Goal: Task Accomplishment & Management: Manage account settings

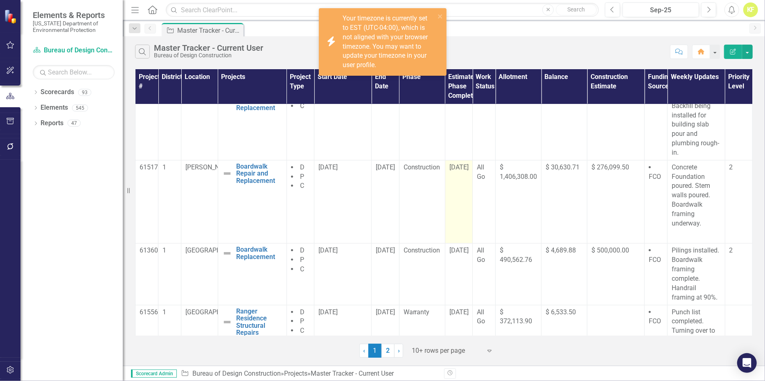
scroll to position [164, 0]
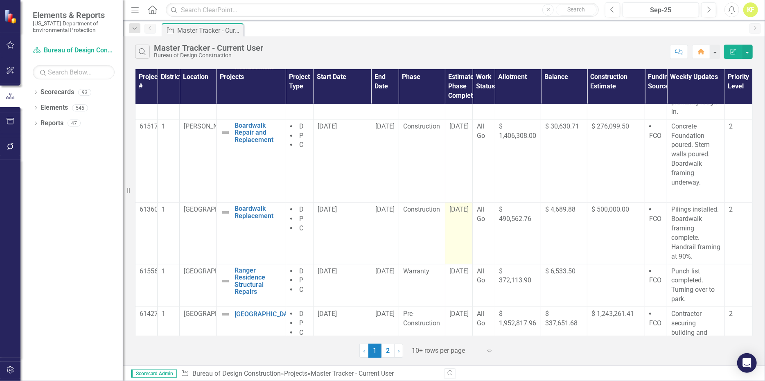
click at [456, 213] on span "[DATE]" at bounding box center [458, 209] width 19 height 8
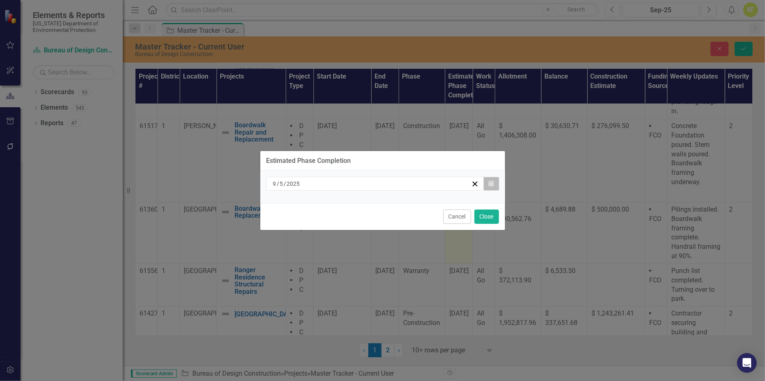
click at [489, 180] on icon "button" at bounding box center [491, 183] width 5 height 6
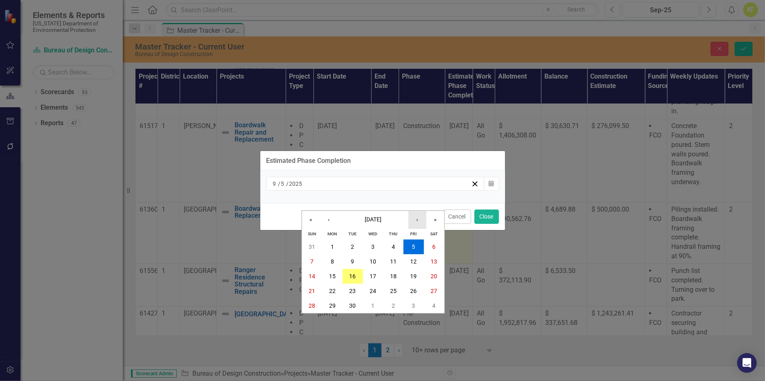
click at [416, 211] on button "›" at bounding box center [417, 220] width 18 height 18
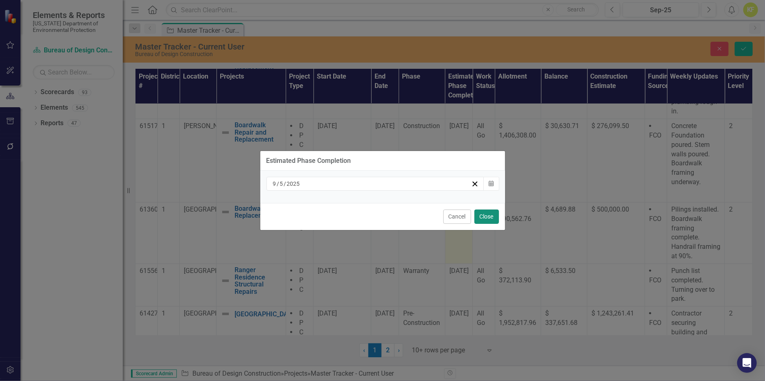
click at [483, 224] on button "Close" at bounding box center [486, 217] width 25 height 14
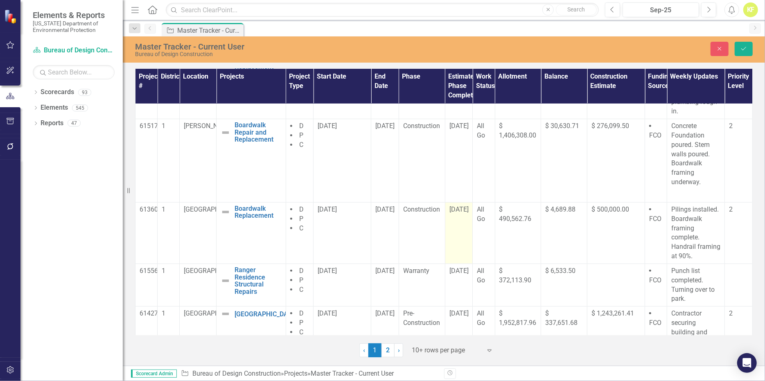
click at [454, 213] on span "[DATE]" at bounding box center [458, 209] width 19 height 8
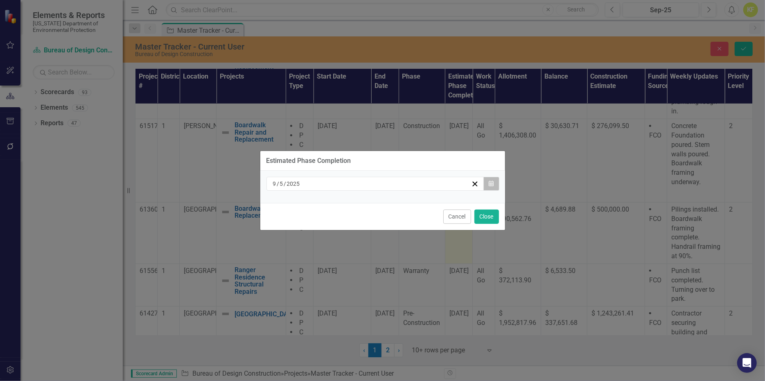
click at [489, 181] on icon "Calendar" at bounding box center [491, 184] width 5 height 6
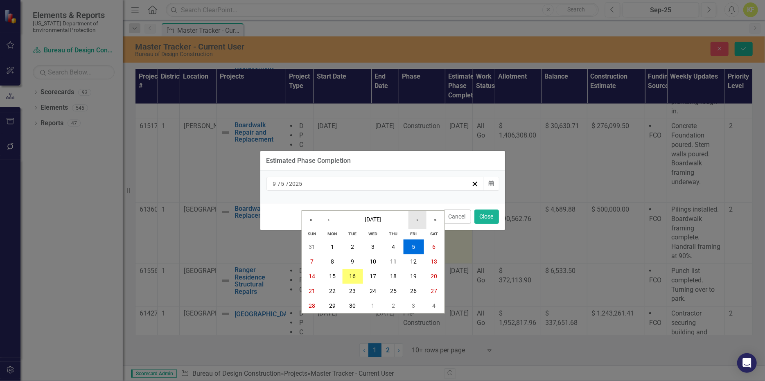
click at [418, 211] on button "›" at bounding box center [417, 220] width 18 height 18
click at [417, 211] on button "›" at bounding box center [417, 220] width 18 height 18
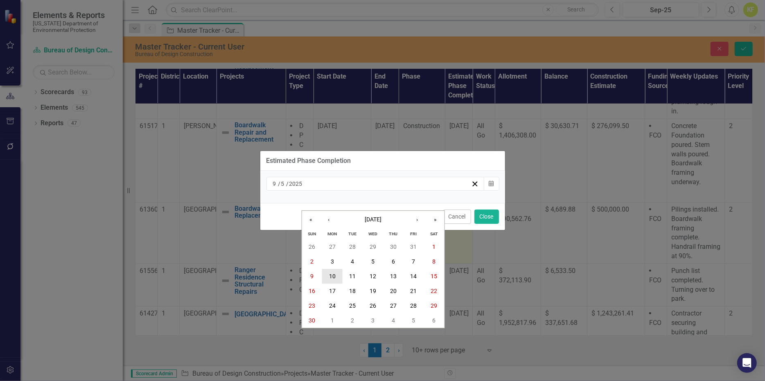
click at [333, 275] on abbr "10" at bounding box center [332, 276] width 7 height 7
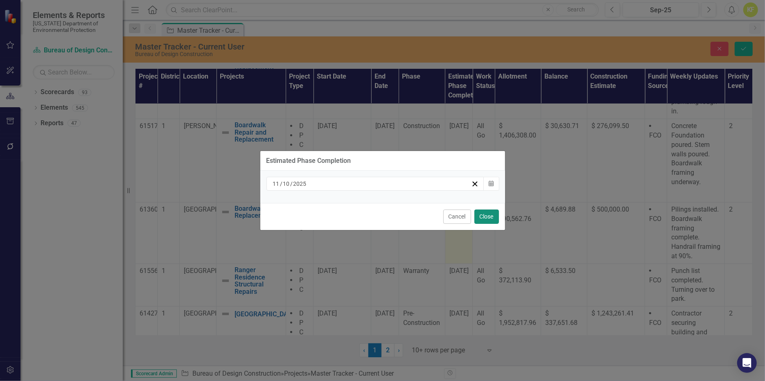
click at [474, 224] on button "Close" at bounding box center [486, 217] width 25 height 14
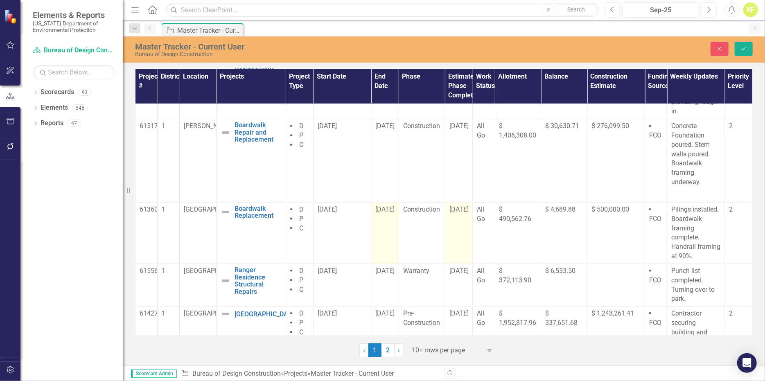
scroll to position [205, 0]
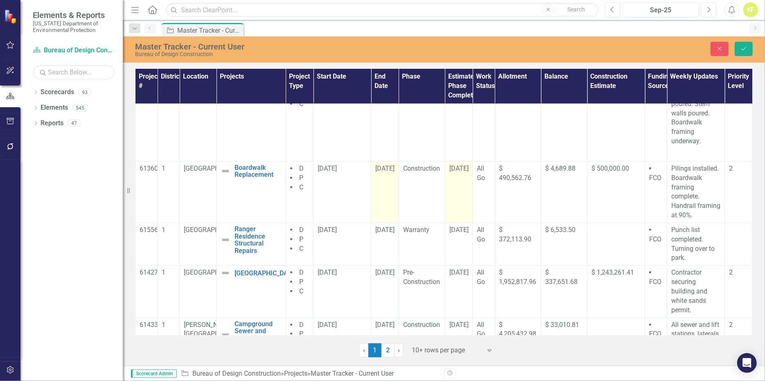
click at [383, 172] on span "[DATE]" at bounding box center [384, 169] width 19 height 8
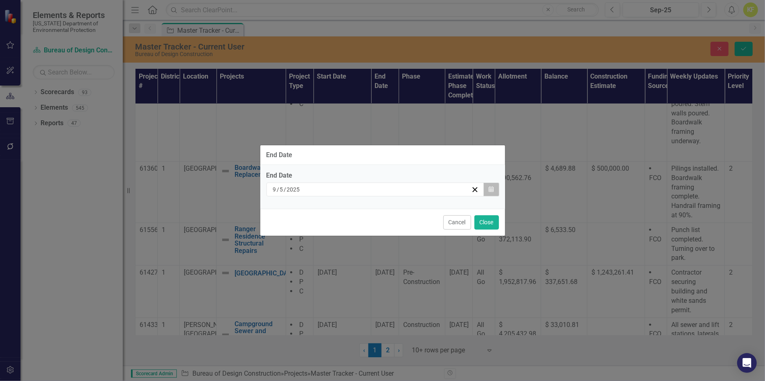
click at [489, 186] on icon "button" at bounding box center [491, 189] width 5 height 6
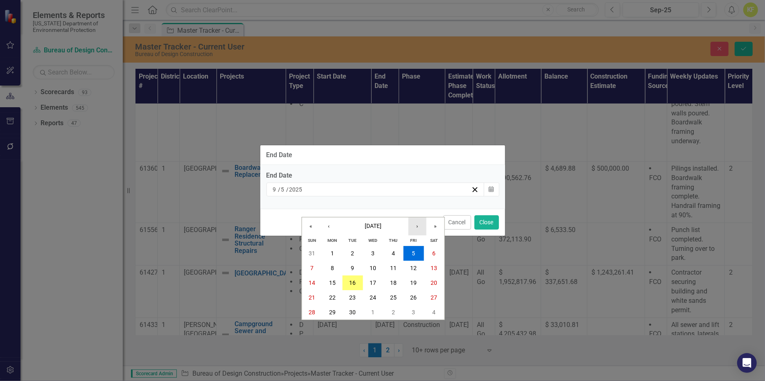
click at [417, 217] on button "›" at bounding box center [417, 226] width 18 height 18
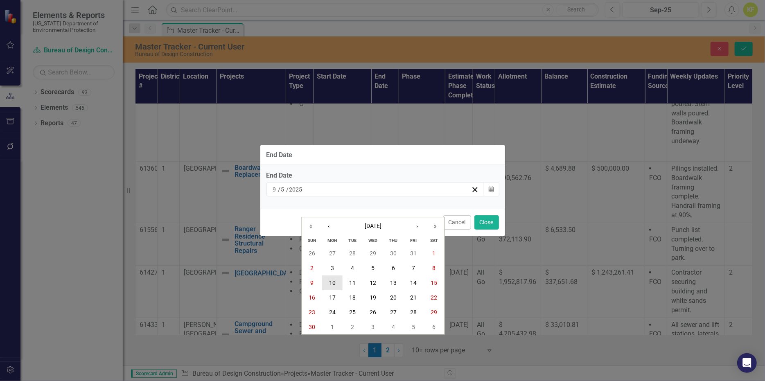
click at [331, 280] on abbr "10" at bounding box center [332, 283] width 7 height 7
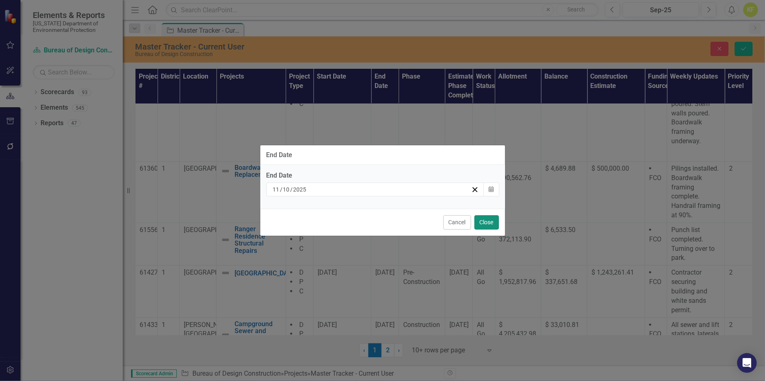
click at [489, 224] on button "Close" at bounding box center [486, 222] width 25 height 14
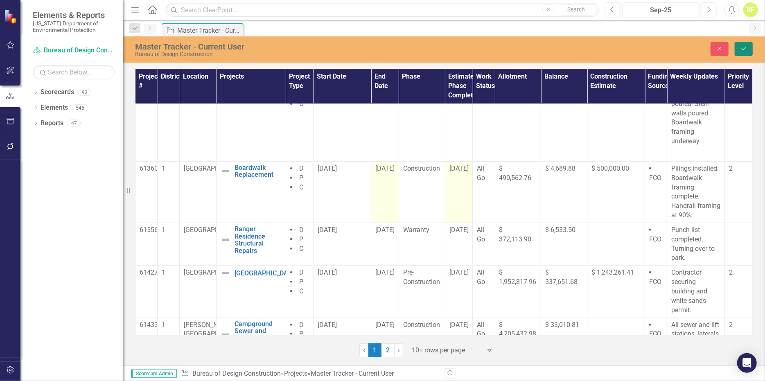
click at [740, 52] on icon "Save" at bounding box center [743, 49] width 7 height 6
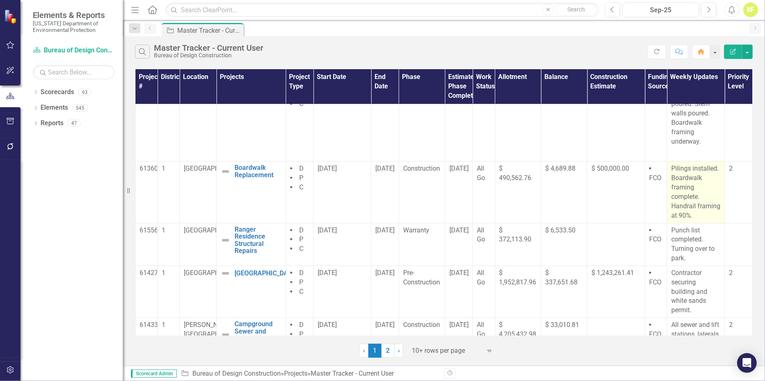
click at [681, 191] on p "Pilings installed. Boardwalk framing complete. Handrail framing at 90%." at bounding box center [695, 192] width 49 height 56
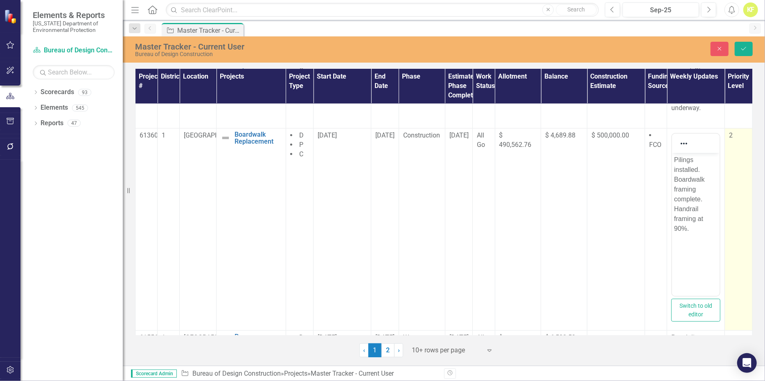
scroll to position [327, 0]
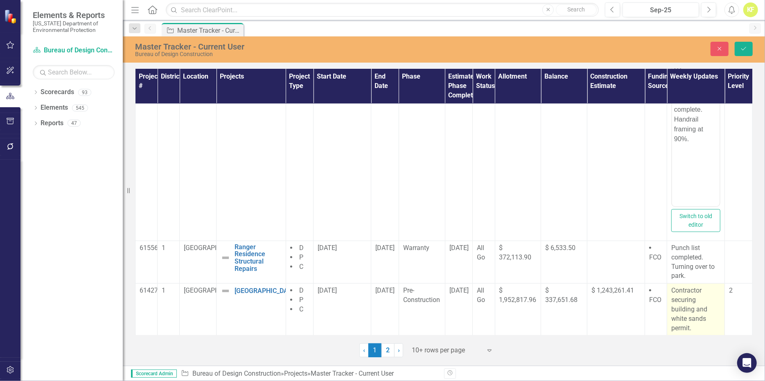
click at [693, 232] on button "Switch to old editor" at bounding box center [695, 220] width 49 height 23
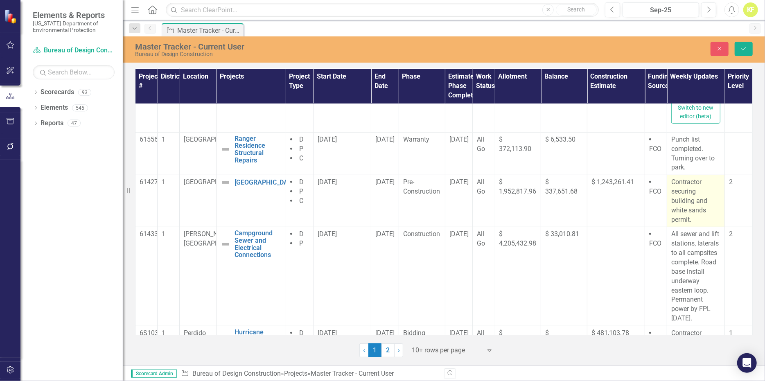
scroll to position [367, 0]
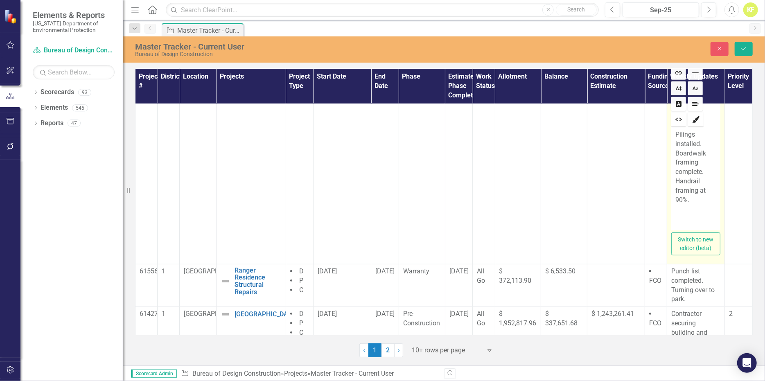
click at [697, 142] on p "Pilings installed. Boardwalk framing complete. Handrail framing at 90%." at bounding box center [695, 167] width 41 height 75
click at [687, 179] on p "Boardwalk framing complete. Handrail framing at 90%." at bounding box center [695, 158] width 41 height 56
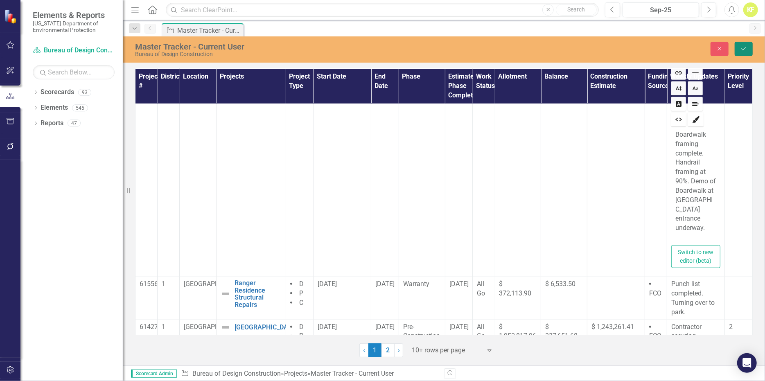
click at [740, 50] on icon "Save" at bounding box center [743, 49] width 7 height 6
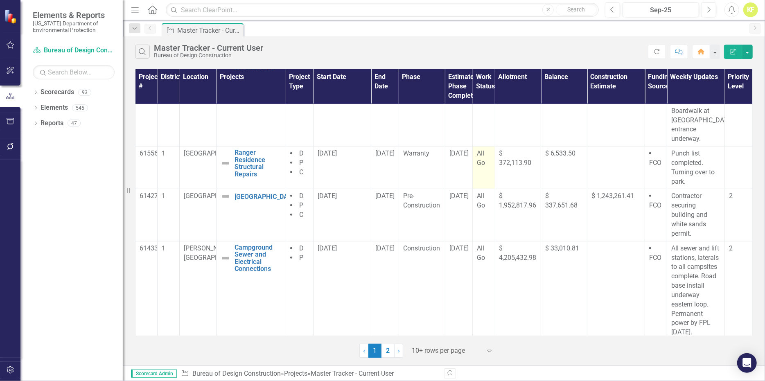
scroll to position [327, 0]
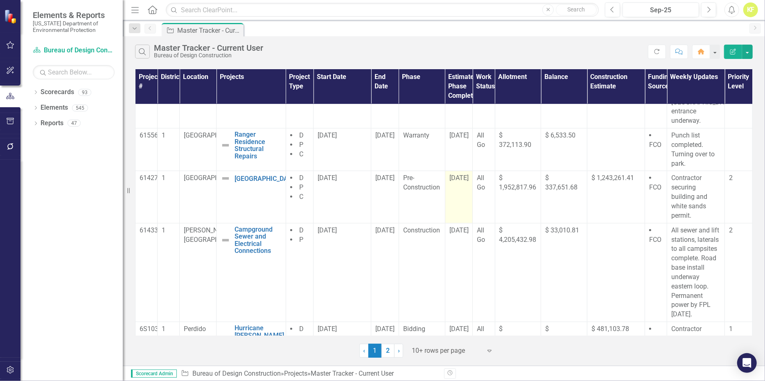
click at [456, 182] on span "[DATE]" at bounding box center [458, 178] width 19 height 8
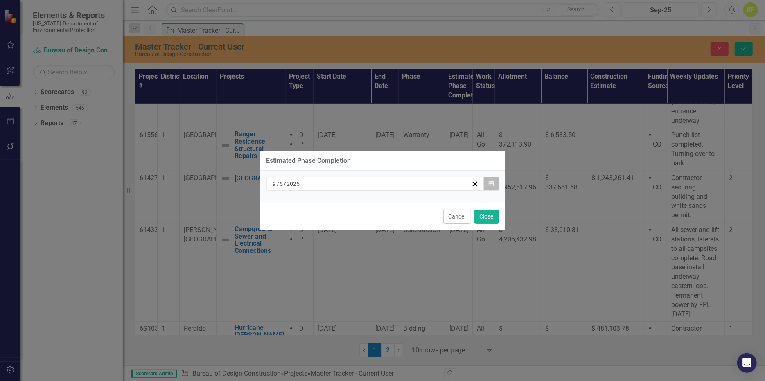
click at [489, 180] on icon "button" at bounding box center [491, 183] width 5 height 6
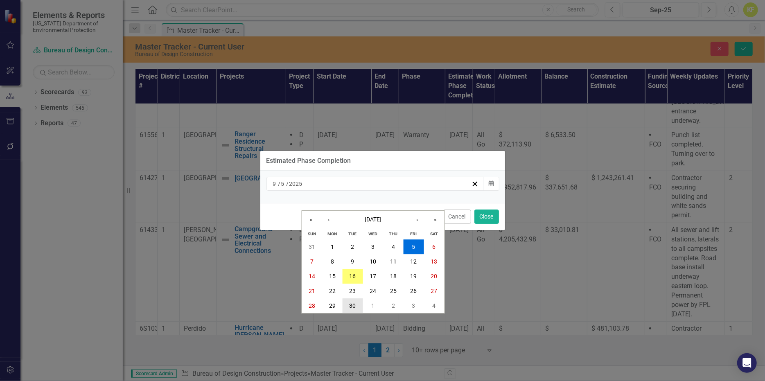
click at [351, 303] on abbr "30" at bounding box center [352, 305] width 7 height 7
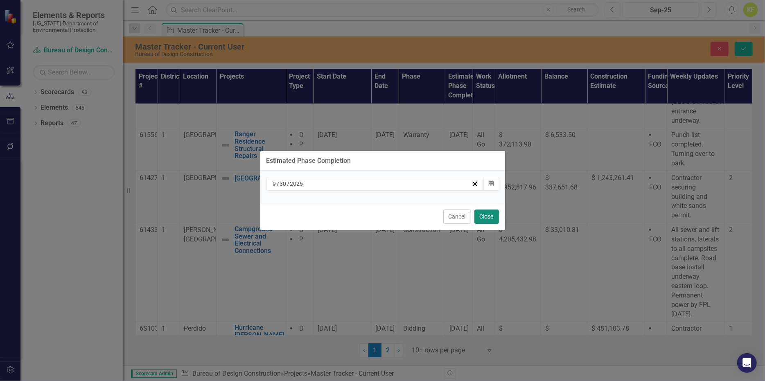
click at [484, 222] on button "Close" at bounding box center [486, 217] width 25 height 14
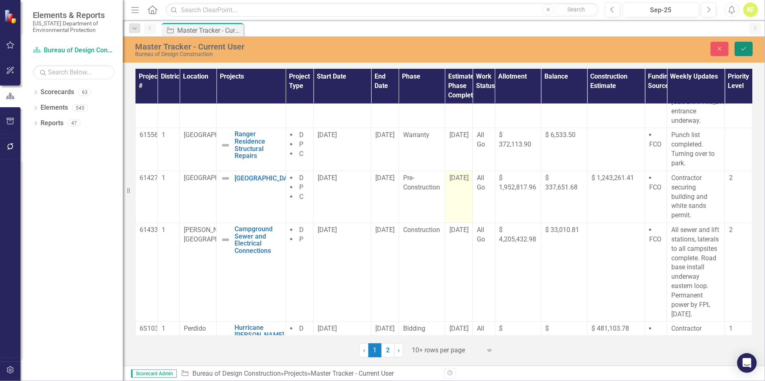
click at [741, 50] on icon "submit" at bounding box center [743, 48] width 5 height 3
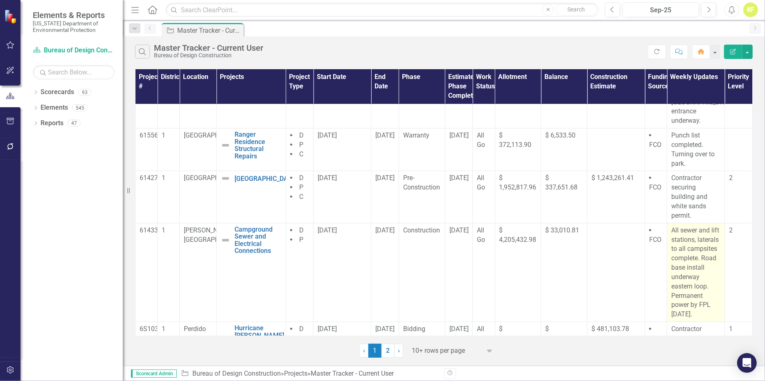
click at [690, 282] on p "All sewer and lift stations, laterals to all campsites complete. Road base inst…" at bounding box center [695, 272] width 49 height 93
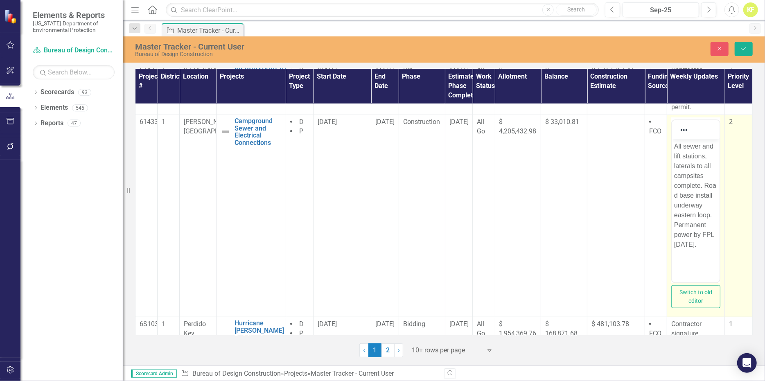
scroll to position [450, 0]
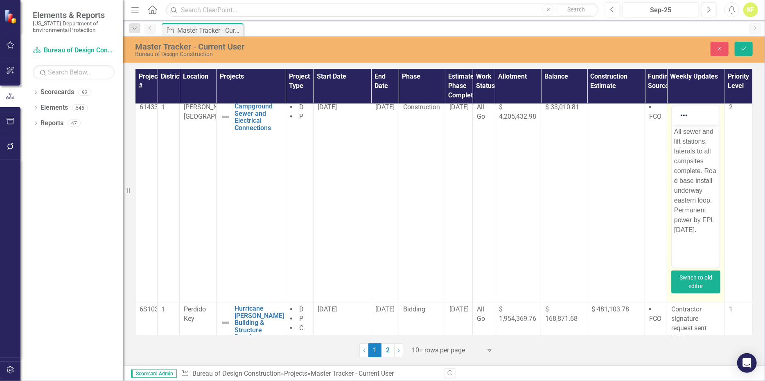
click at [695, 292] on button "Switch to old editor" at bounding box center [695, 282] width 49 height 23
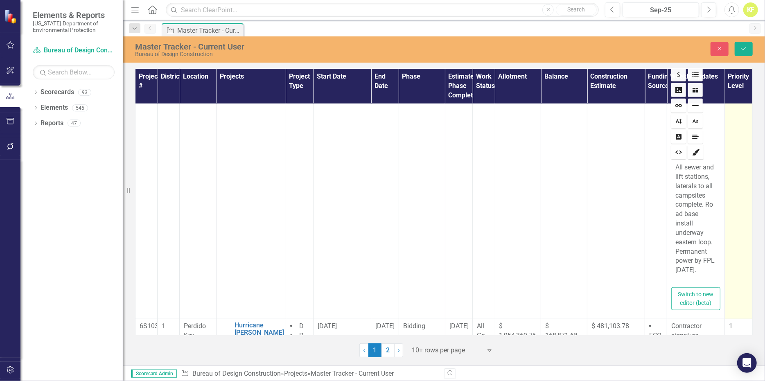
scroll to position [532, 0]
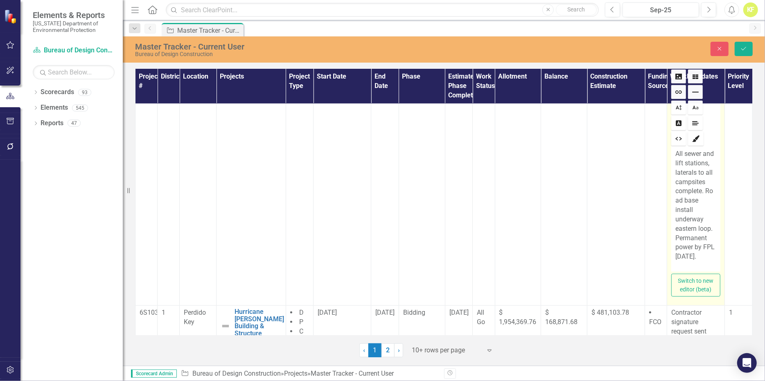
click at [680, 257] on p "All sewer and lift stations, laterals to all campsites complete. Road base inst…" at bounding box center [695, 205] width 41 height 112
click at [704, 228] on p "All sewer and lift stations, laterals to all campsites complete. Road base inst…" at bounding box center [695, 205] width 41 height 112
click at [703, 228] on p "All sewer and lift stations, laterals to all campsites complete. Road base inst…" at bounding box center [695, 205] width 41 height 112
drag, startPoint x: 706, startPoint y: 228, endPoint x: 672, endPoint y: 217, distance: 34.8
click at [675, 217] on p "All sewer and lift stations, laterals to all campsites complete. Road base inst…" at bounding box center [695, 205] width 41 height 112
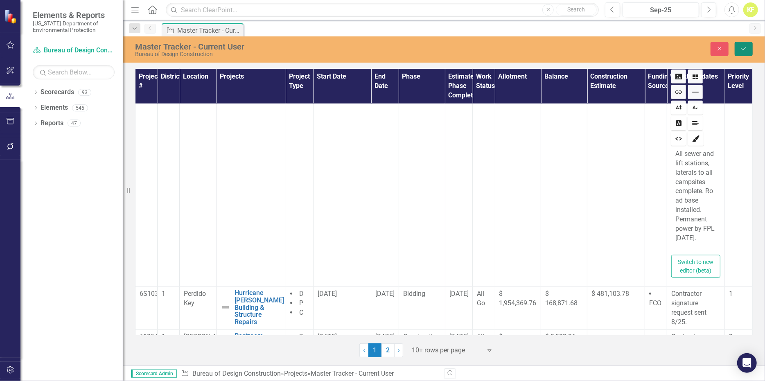
click at [740, 48] on icon "Save" at bounding box center [743, 49] width 7 height 6
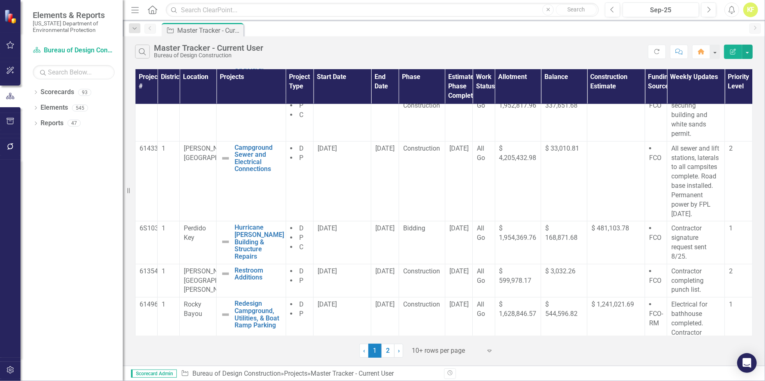
scroll to position [432, 0]
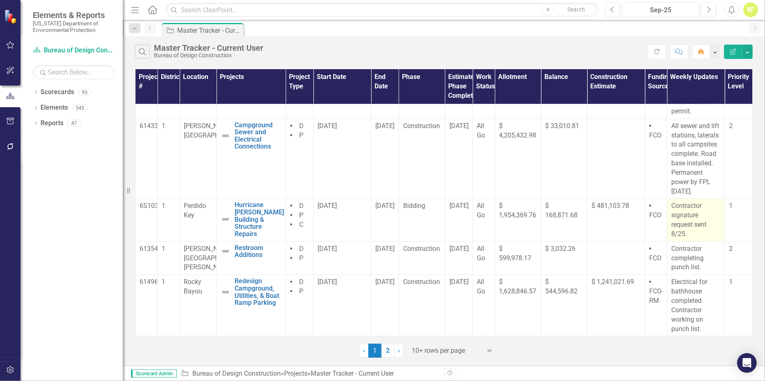
click at [683, 225] on p "Contractor signature request sent 8/25." at bounding box center [695, 219] width 49 height 37
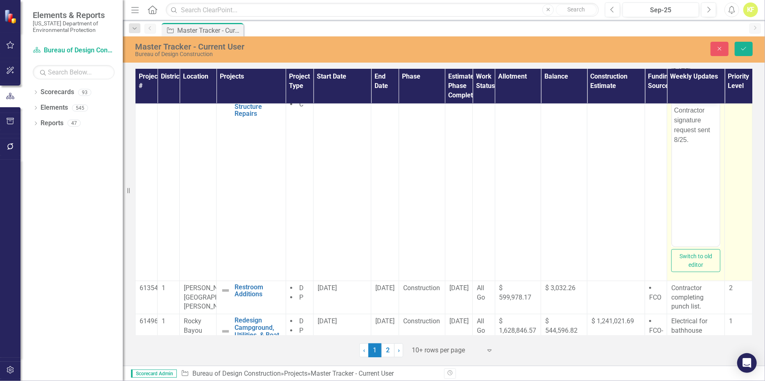
scroll to position [555, 0]
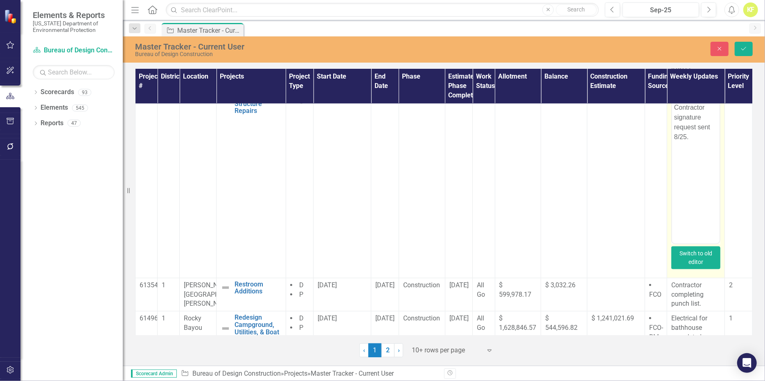
click at [684, 269] on button "Switch to old editor" at bounding box center [695, 257] width 49 height 23
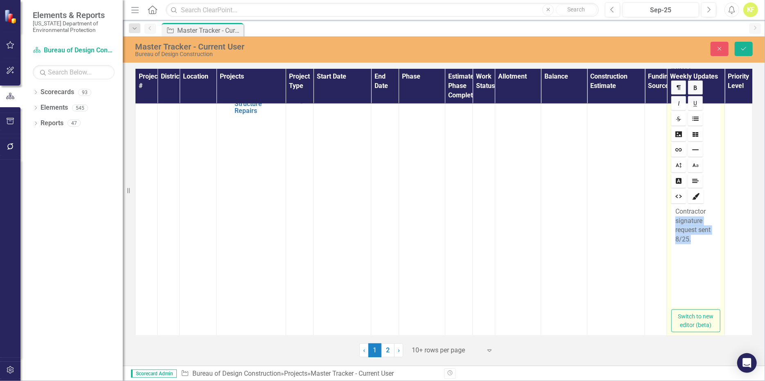
drag, startPoint x: 686, startPoint y: 237, endPoint x: 666, endPoint y: 222, distance: 24.8
click at [671, 222] on div "Contractor signature request sent 8/25." at bounding box center [695, 256] width 49 height 102
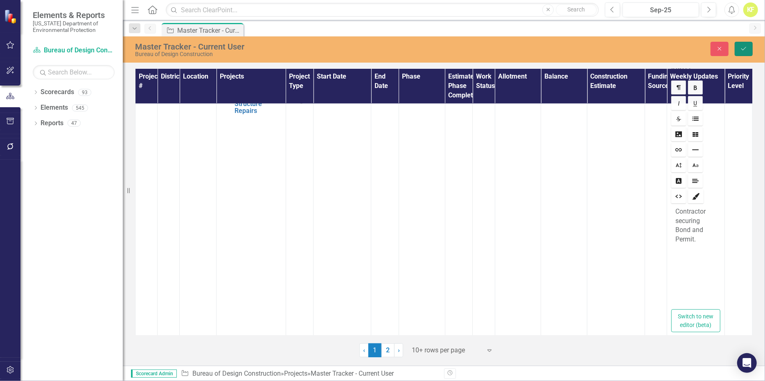
click at [742, 52] on icon "Save" at bounding box center [743, 49] width 7 height 6
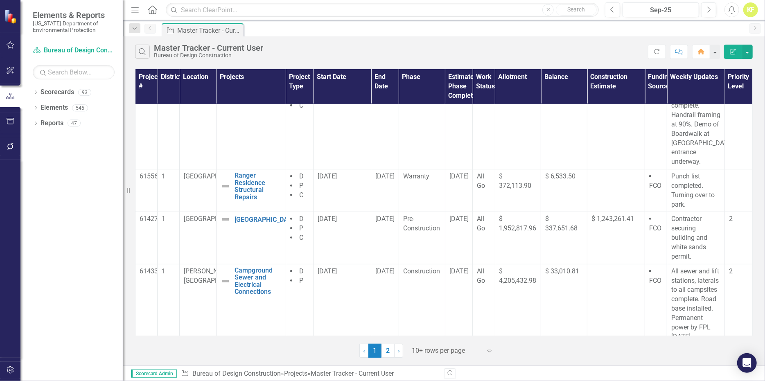
scroll to position [424, 0]
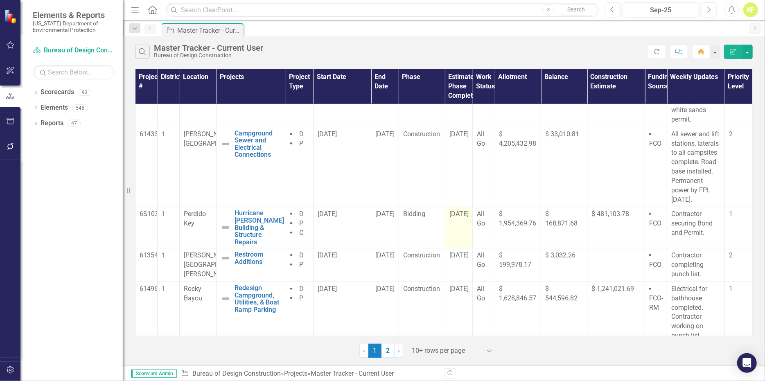
click at [459, 218] on span "[DATE]" at bounding box center [458, 214] width 19 height 8
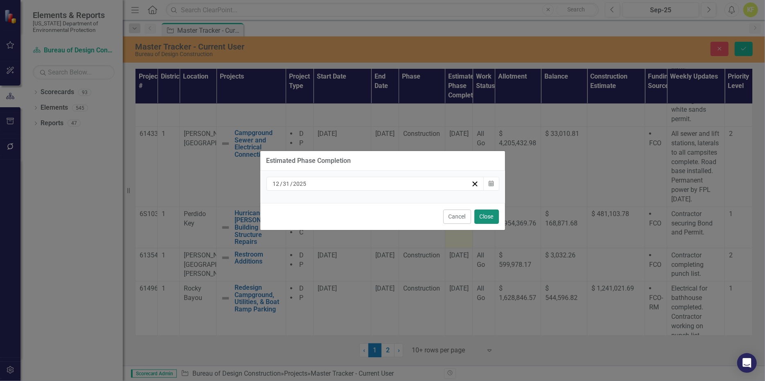
click at [483, 222] on button "Close" at bounding box center [486, 217] width 25 height 14
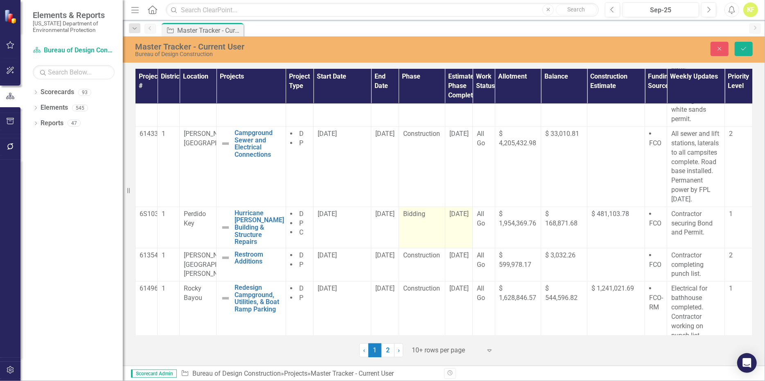
click at [414, 218] on span "Bidding" at bounding box center [414, 214] width 22 height 8
click at [431, 220] on icon "Expand" at bounding box center [433, 217] width 8 height 7
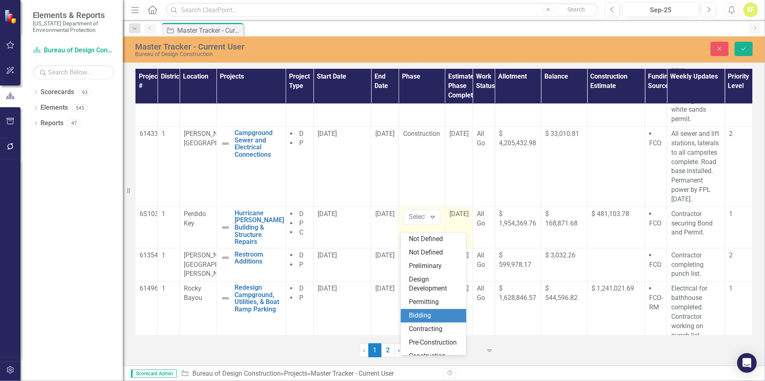
scroll to position [57, 0]
click at [426, 290] on div "Pre-Construction" at bounding box center [435, 294] width 52 height 9
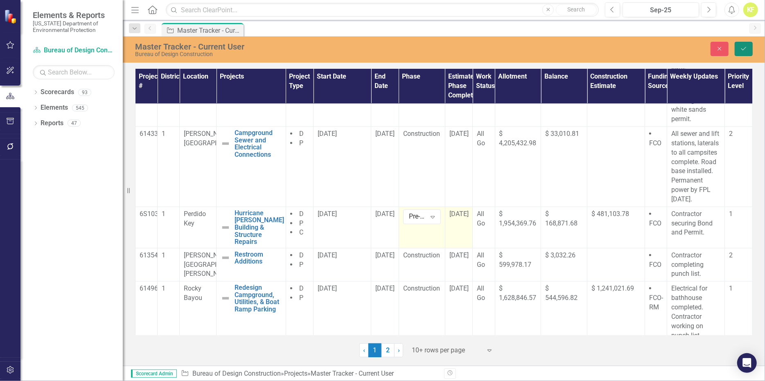
click at [744, 47] on icon "Save" at bounding box center [743, 49] width 7 height 6
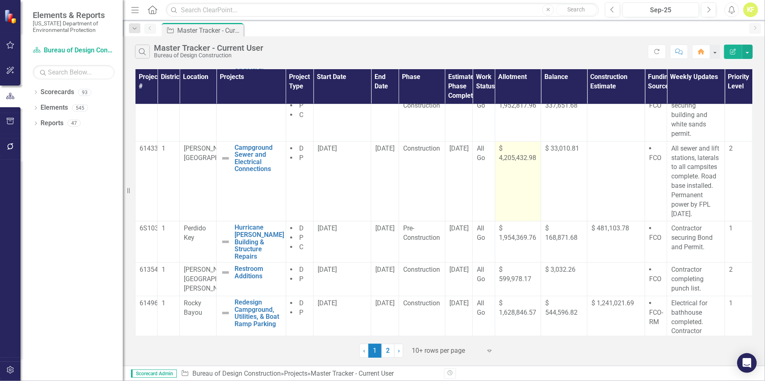
scroll to position [424, 0]
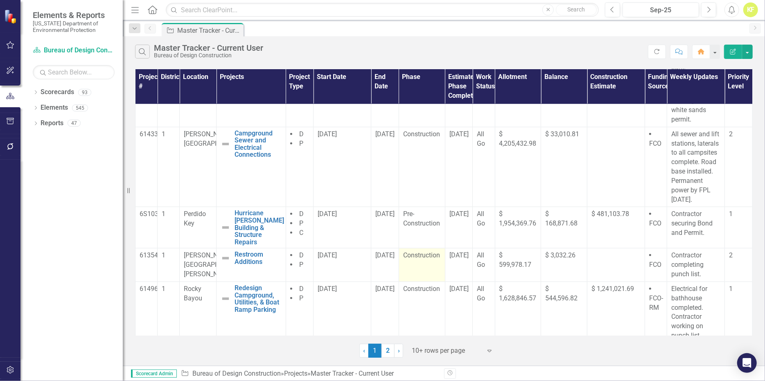
click at [418, 256] on span "Construction" at bounding box center [421, 255] width 37 height 8
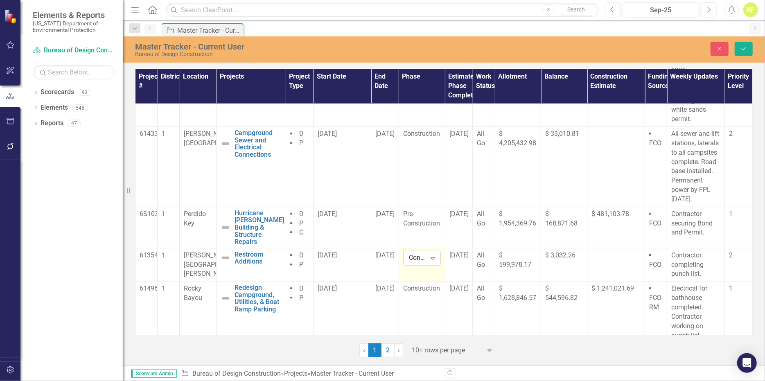
click at [431, 257] on icon at bounding box center [433, 258] width 4 height 2
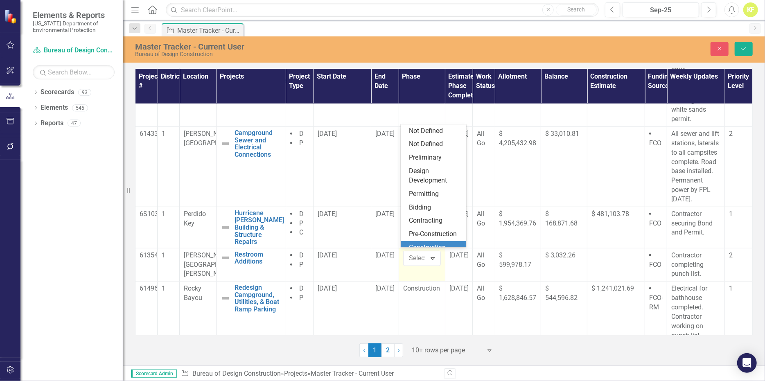
scroll to position [57, 0]
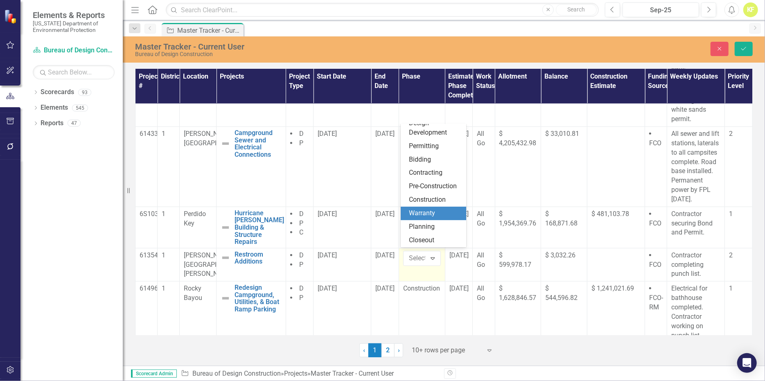
click at [430, 214] on div "Warranty" at bounding box center [435, 213] width 52 height 9
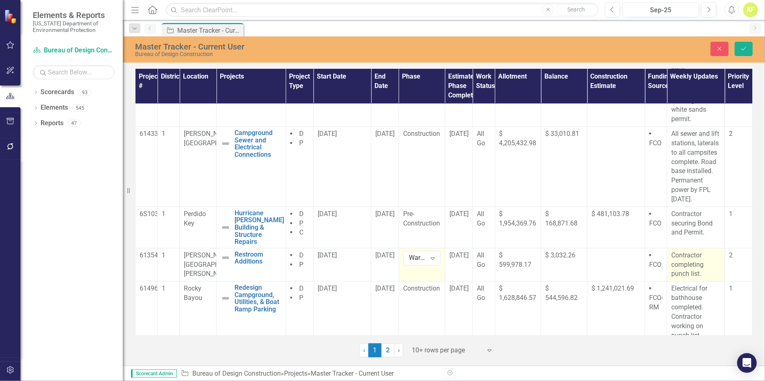
click at [680, 260] on p "Contractor completing punch list." at bounding box center [695, 265] width 49 height 28
click at [680, 259] on p "Contractor completing punch list." at bounding box center [695, 265] width 49 height 28
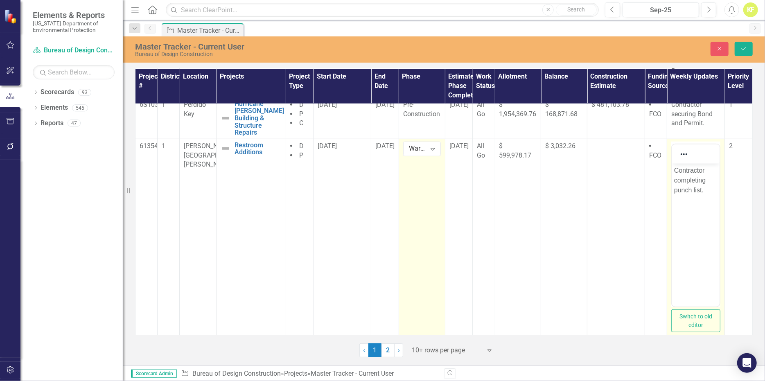
scroll to position [546, 0]
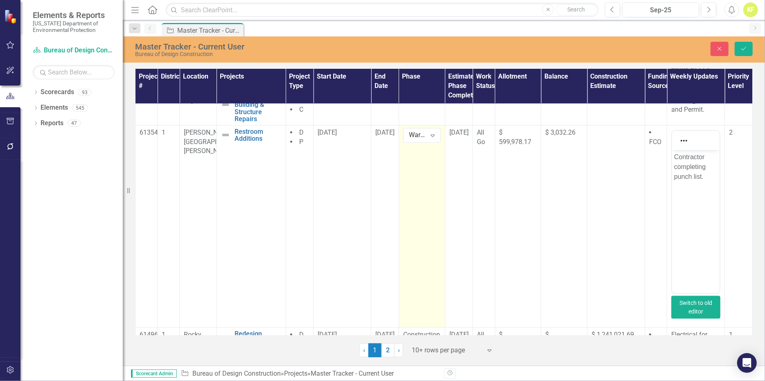
click at [699, 301] on button "Switch to old editor" at bounding box center [695, 307] width 49 height 23
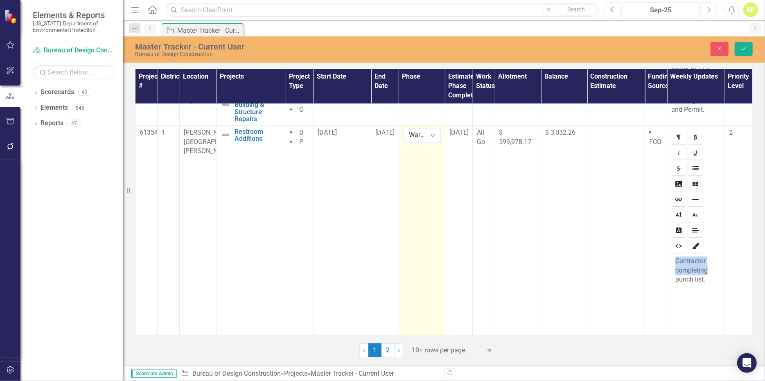
drag, startPoint x: 704, startPoint y: 261, endPoint x: 669, endPoint y: 252, distance: 35.9
click at [671, 255] on div "Contractor completing punch list." at bounding box center [695, 306] width 49 height 102
click at [675, 257] on p "punch list." at bounding box center [695, 261] width 41 height 9
drag, startPoint x: 704, startPoint y: 252, endPoint x: 708, endPoint y: 254, distance: 4.6
click at [704, 257] on p "Punch list." at bounding box center [695, 261] width 41 height 9
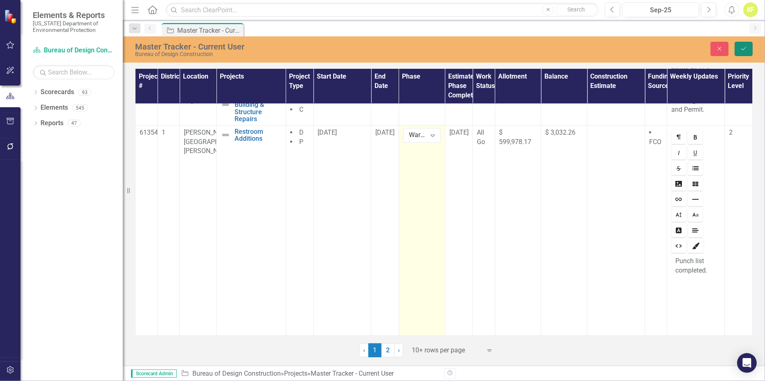
click at [744, 52] on icon "Save" at bounding box center [743, 49] width 7 height 6
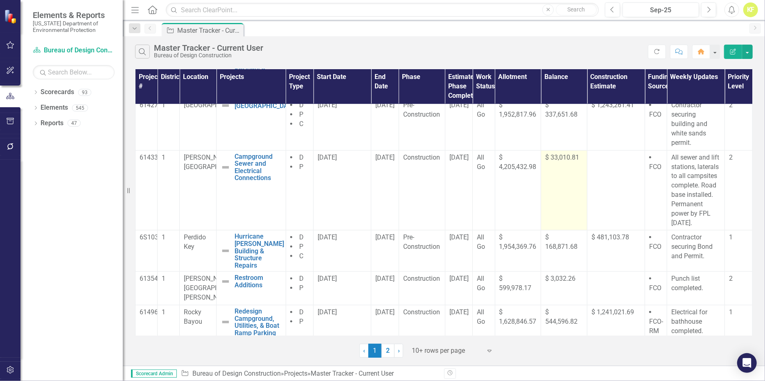
scroll to position [424, 0]
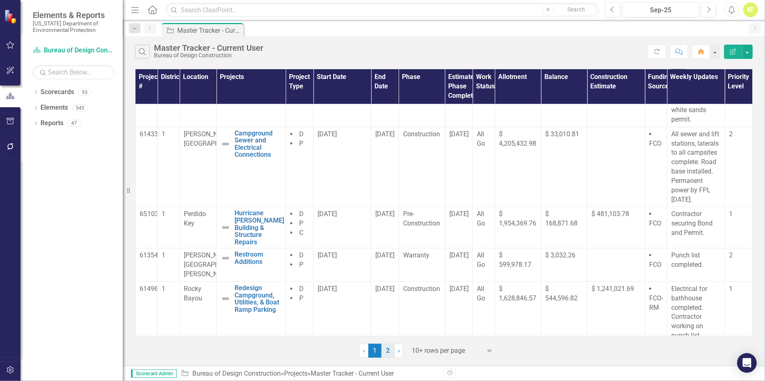
click at [388, 356] on link "2" at bounding box center [387, 351] width 13 height 14
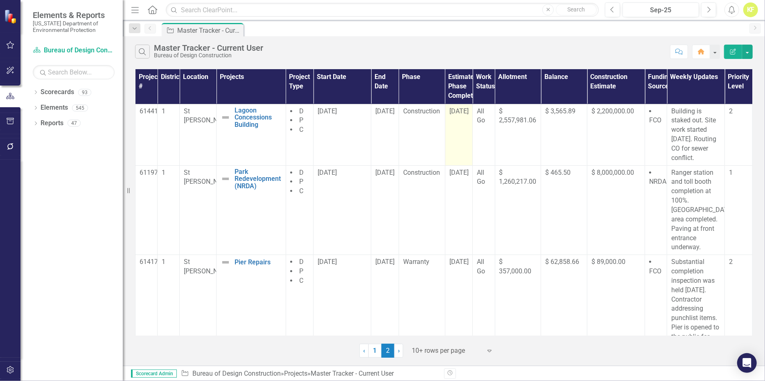
click at [460, 115] on span "[DATE]" at bounding box center [458, 111] width 19 height 8
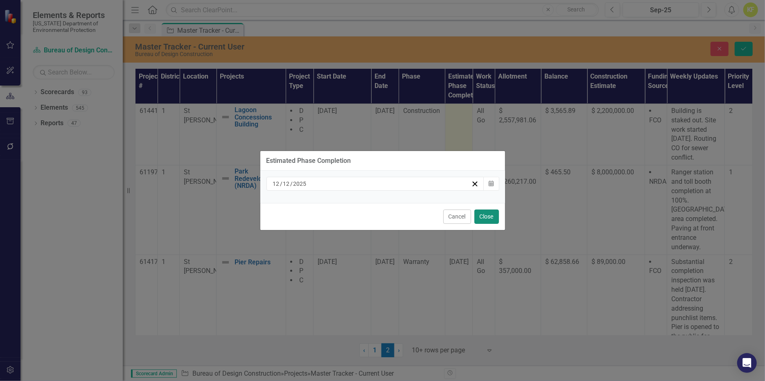
click at [479, 224] on button "Close" at bounding box center [486, 217] width 25 height 14
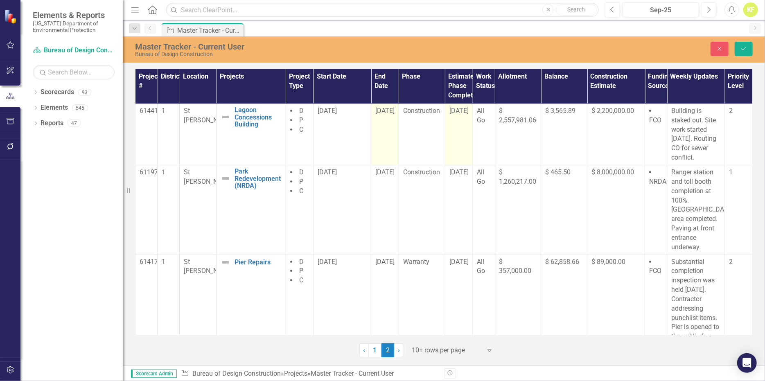
click at [383, 115] on span "[DATE]" at bounding box center [384, 111] width 19 height 8
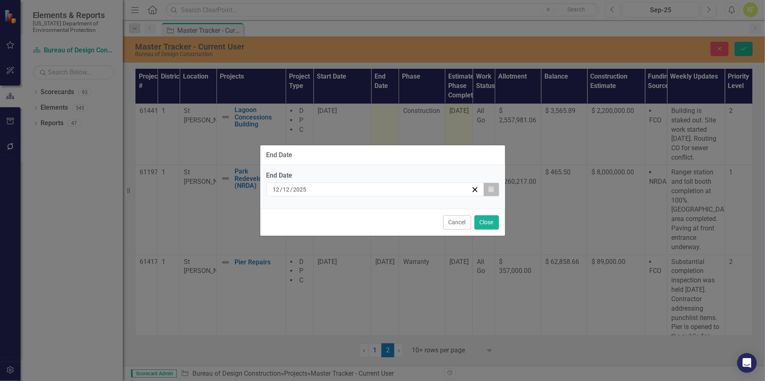
click at [489, 187] on icon "Calendar" at bounding box center [491, 190] width 5 height 6
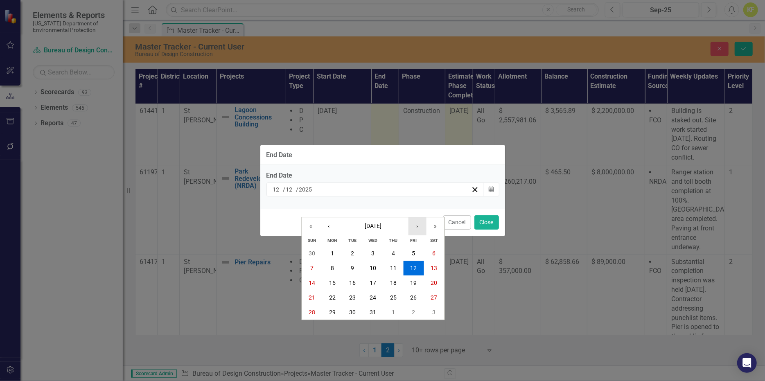
click at [416, 217] on button "›" at bounding box center [417, 226] width 18 height 18
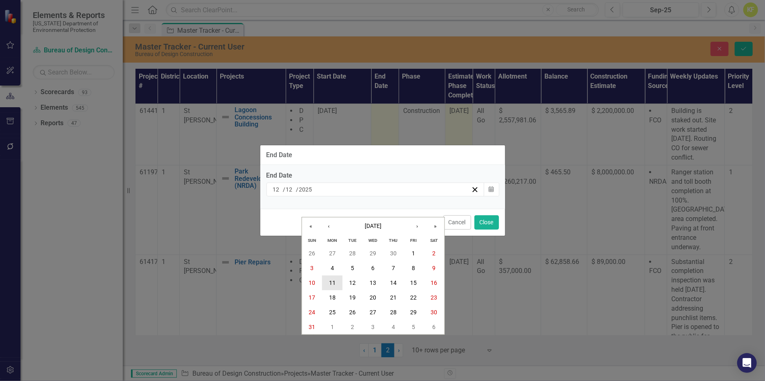
click at [332, 282] on abbr "11" at bounding box center [332, 283] width 7 height 7
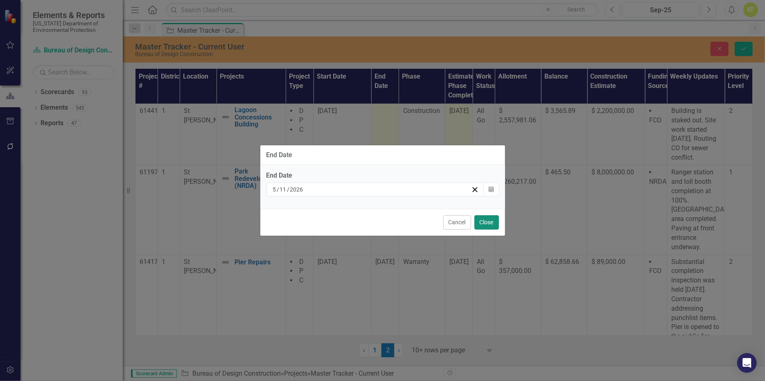
click at [474, 230] on button "Close" at bounding box center [486, 222] width 25 height 14
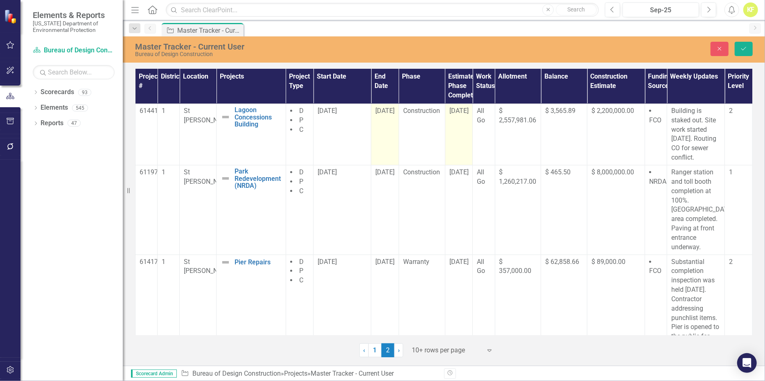
click at [453, 115] on span "[DATE]" at bounding box center [458, 111] width 19 height 8
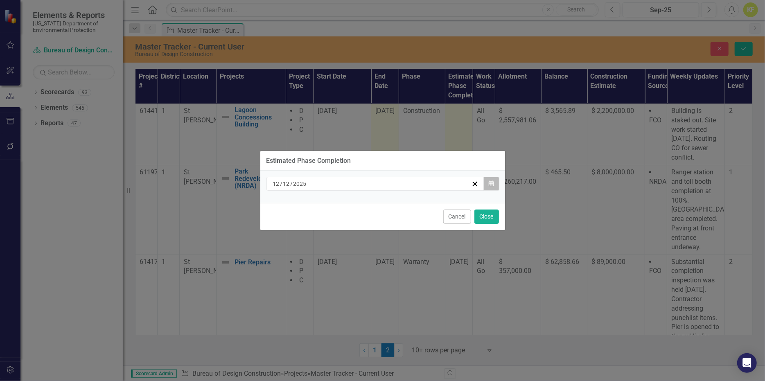
click at [489, 181] on icon "button" at bounding box center [491, 183] width 5 height 6
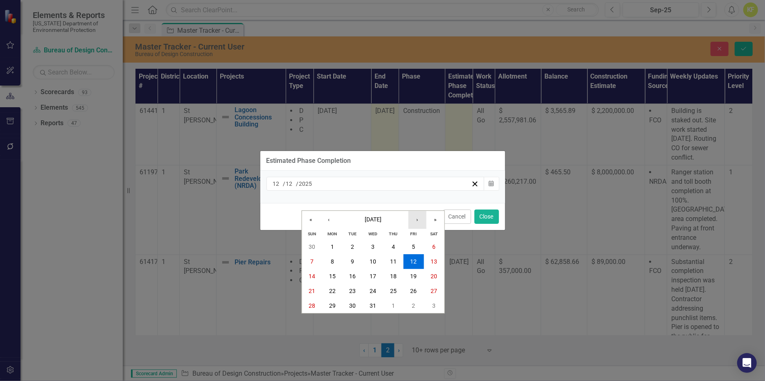
click at [417, 211] on button "›" at bounding box center [417, 220] width 18 height 18
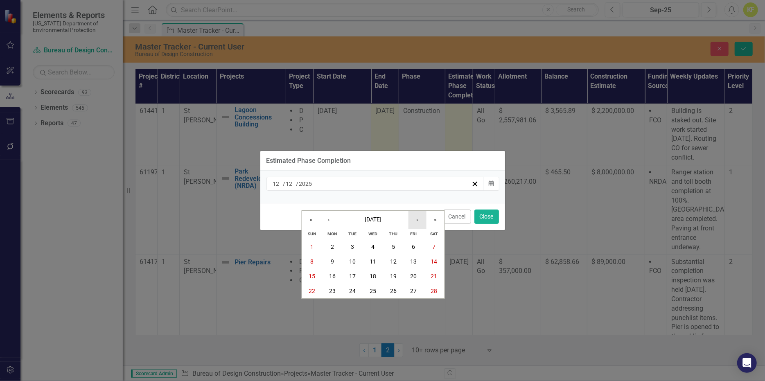
click at [417, 211] on button "›" at bounding box center [417, 220] width 18 height 18
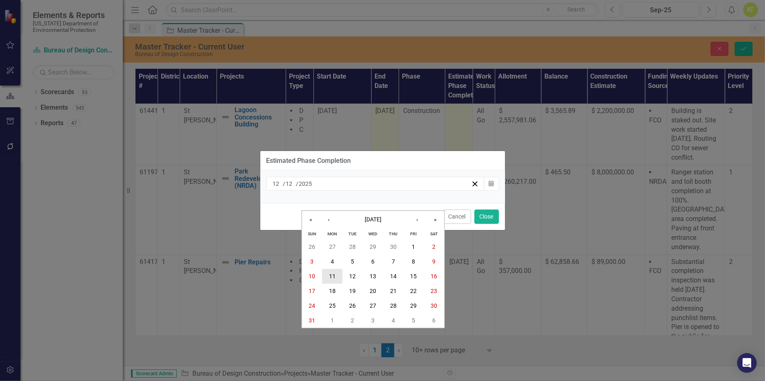
drag, startPoint x: 334, startPoint y: 273, endPoint x: 345, endPoint y: 272, distance: 11.5
click at [334, 273] on abbr "11" at bounding box center [332, 276] width 7 height 7
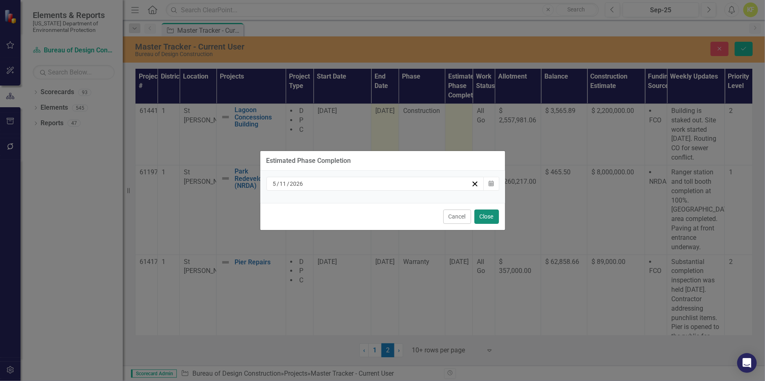
click at [481, 221] on button "Close" at bounding box center [486, 217] width 25 height 14
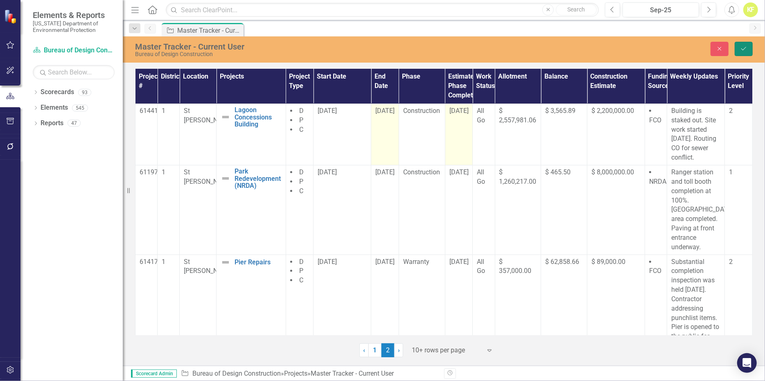
click at [742, 50] on icon "Save" at bounding box center [743, 49] width 7 height 6
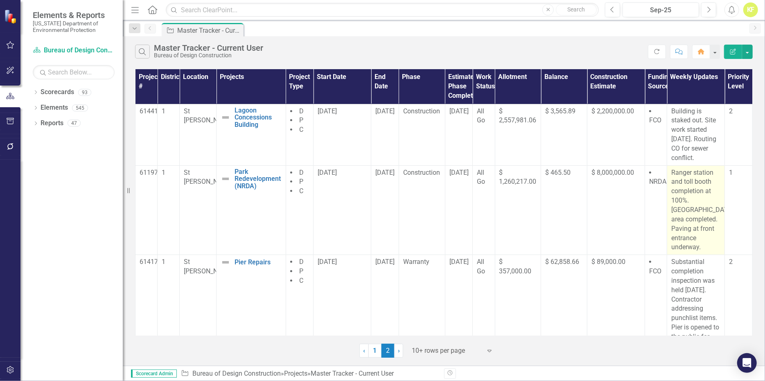
click at [688, 207] on p "Ranger station and toll booth completion at 100%. [GEOGRAPHIC_DATA] area comple…" at bounding box center [695, 210] width 49 height 84
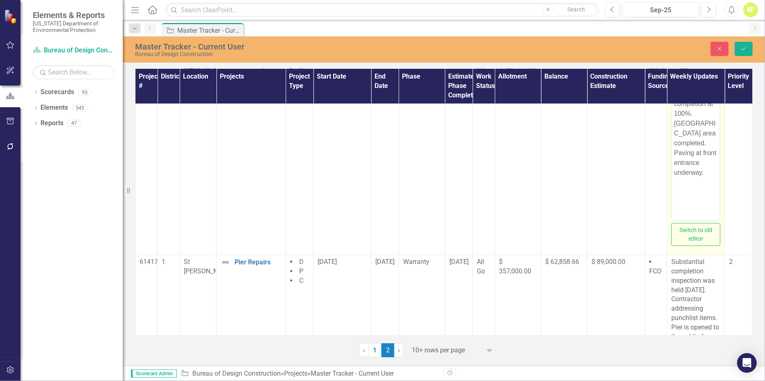
scroll to position [114, 0]
click at [679, 244] on button "Switch to old editor" at bounding box center [695, 232] width 49 height 23
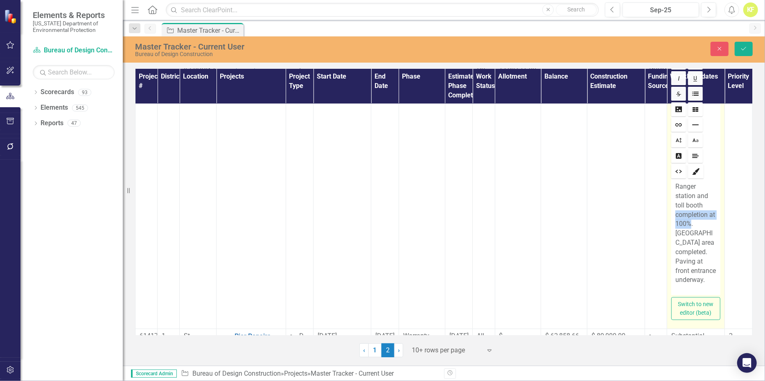
drag, startPoint x: 686, startPoint y: 222, endPoint x: 667, endPoint y: 211, distance: 22.4
click at [671, 211] on div "Ranger station and toll booth completion at 100%. [GEOGRAPHIC_DATA] area comple…" at bounding box center [695, 237] width 49 height 115
click at [714, 233] on div "Ranger station and toll booth completion at 100%. [GEOGRAPHIC_DATA] area comple…" at bounding box center [695, 237] width 49 height 115
click at [689, 223] on p "Ranger station and toll booth completion at 100%. [GEOGRAPHIC_DATA] area comple…" at bounding box center [695, 233] width 41 height 103
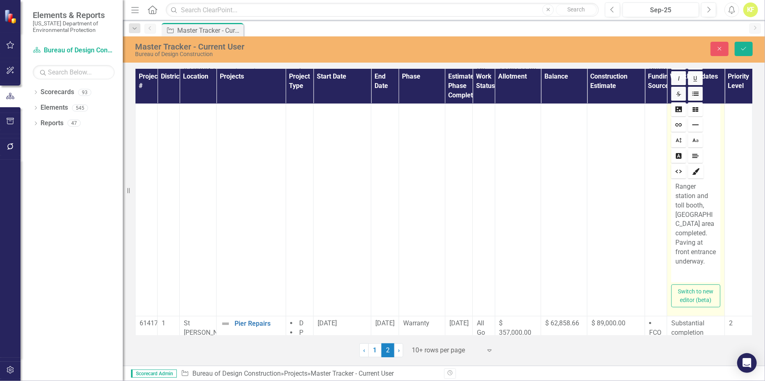
click at [705, 194] on p "Ranger station and toll booth,[GEOGRAPHIC_DATA] area completed. Paving at front…" at bounding box center [695, 224] width 41 height 84
click at [689, 204] on p "[GEOGRAPHIC_DATA], toll booth,[GEOGRAPHIC_DATA] area completed. Paving at front…" at bounding box center [695, 224] width 41 height 84
click at [698, 257] on p "[GEOGRAPHIC_DATA], toll booth, [GEOGRAPHIC_DATA] area completed. Paving at fron…" at bounding box center [695, 219] width 41 height 75
click at [704, 257] on p "[GEOGRAPHIC_DATA], toll booth, [GEOGRAPHIC_DATA] area completed. Paving at fron…" at bounding box center [695, 219] width 41 height 75
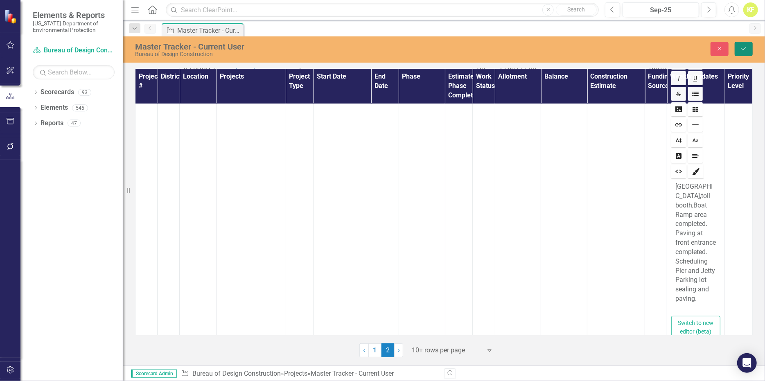
click at [743, 50] on icon "Save" at bounding box center [743, 49] width 7 height 6
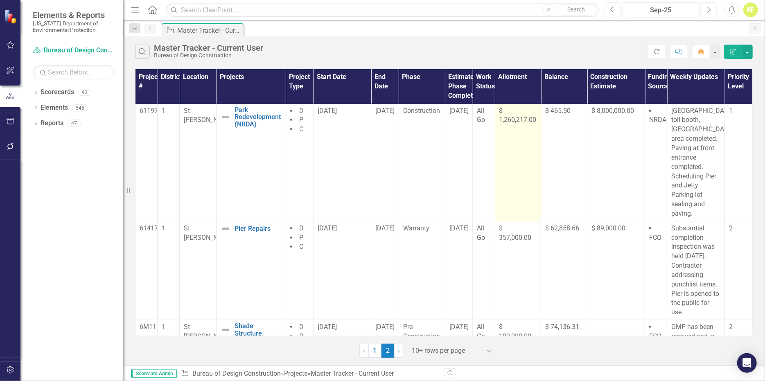
scroll to position [82, 0]
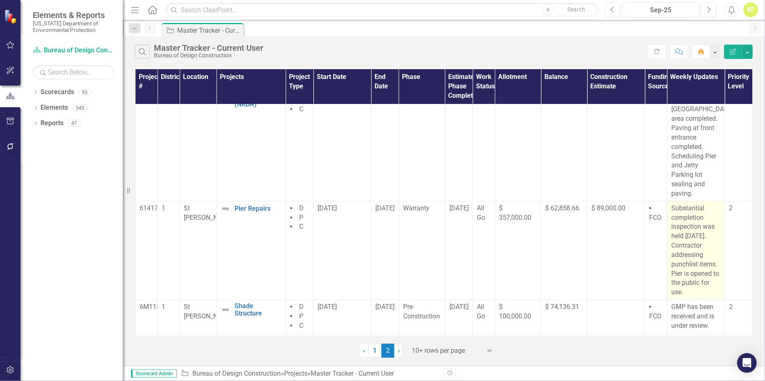
click at [712, 271] on p "Substantial completion inspection was held [DATE]. Contractor addressing punchl…" at bounding box center [695, 250] width 49 height 93
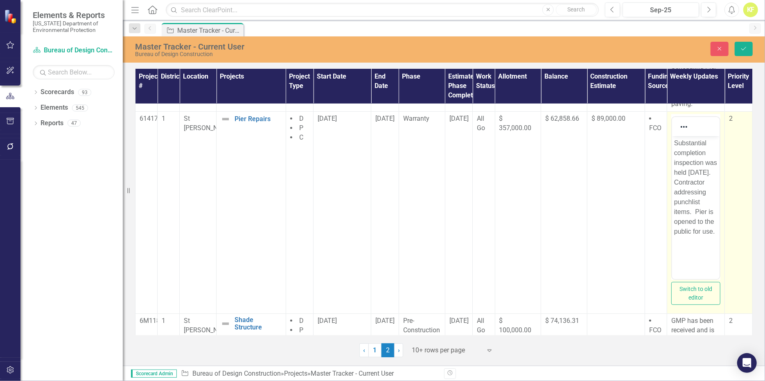
scroll to position [205, 0]
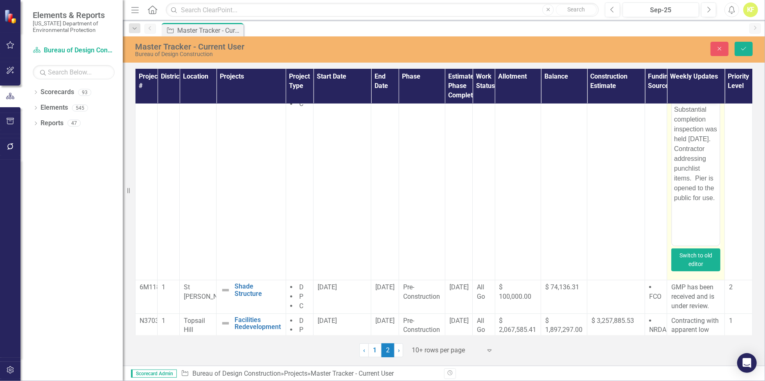
click at [693, 271] on button "Switch to old editor" at bounding box center [695, 259] width 49 height 23
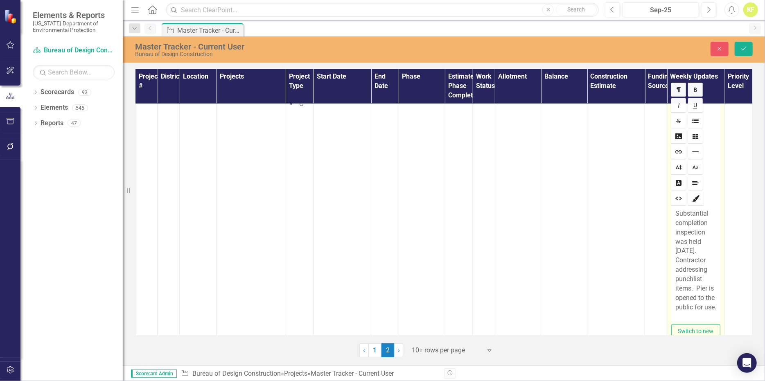
click at [688, 287] on p "Substantial completion inspection was held [DATE]. Contractor addressing punchl…" at bounding box center [695, 260] width 41 height 103
click at [683, 250] on p "Substantial completion inspection was held [DATE]. Pier is opened to the public…" at bounding box center [695, 246] width 41 height 75
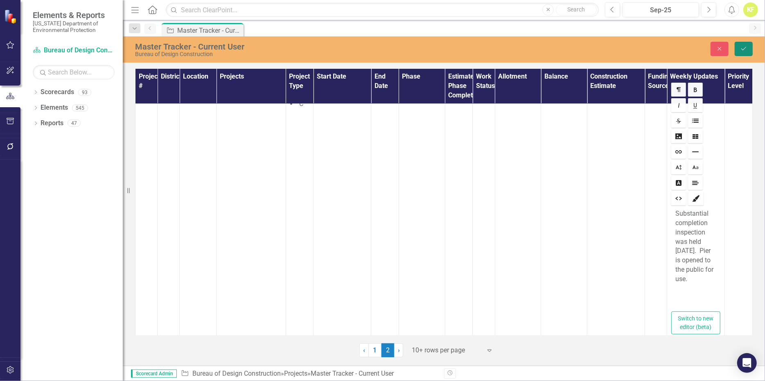
click at [743, 51] on icon "Save" at bounding box center [743, 49] width 7 height 6
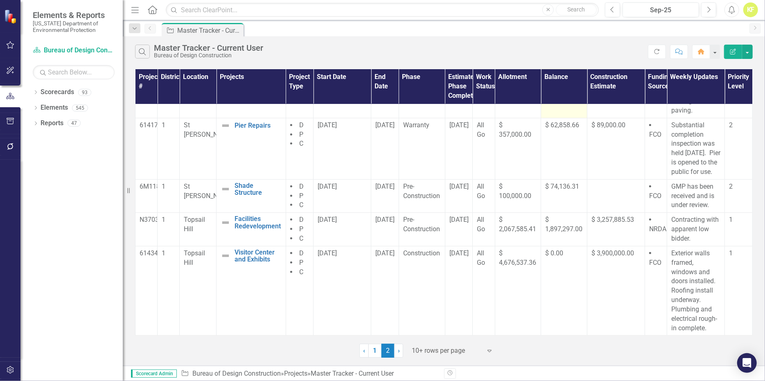
scroll to position [174, 0]
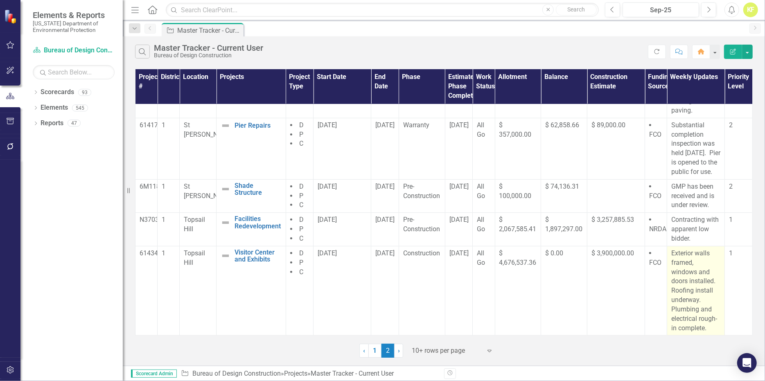
click at [680, 293] on p "Exterior walls framed, windows and doors installed. Roofing install underway. P…" at bounding box center [695, 291] width 49 height 84
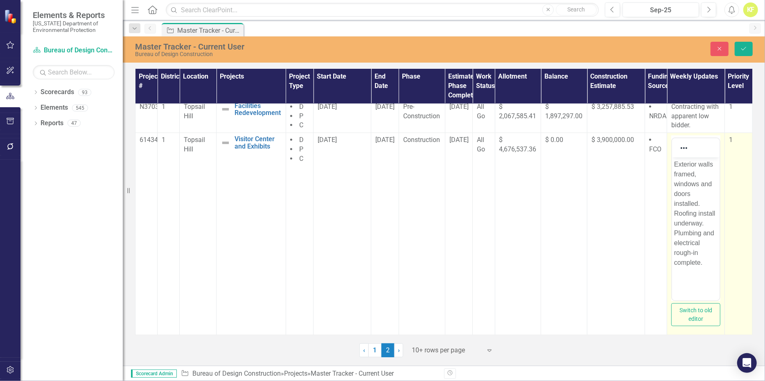
scroll to position [297, 0]
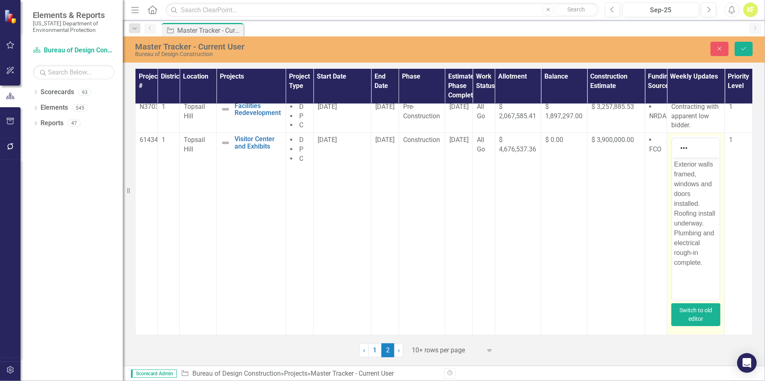
click at [697, 307] on button "Switch to old editor" at bounding box center [695, 314] width 49 height 23
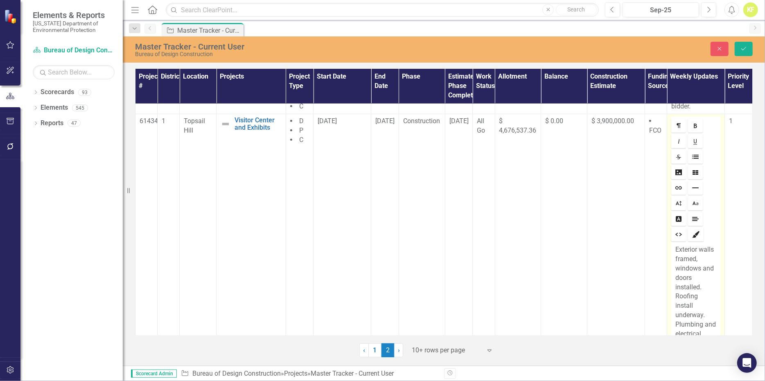
scroll to position [338, 0]
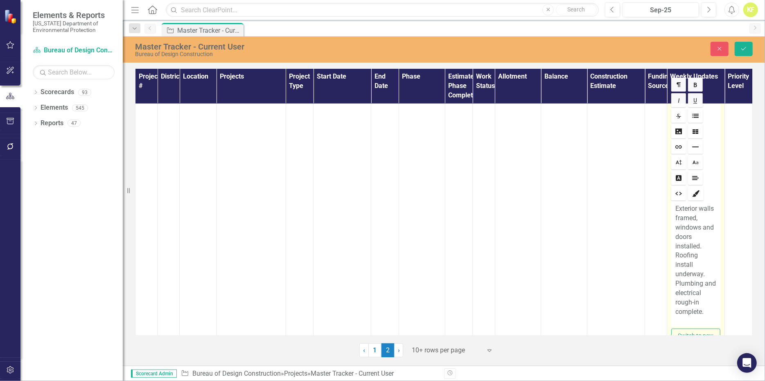
click at [698, 282] on p "Exterior walls framed, windows and doors installed. Roofing install underway. P…" at bounding box center [695, 260] width 41 height 112
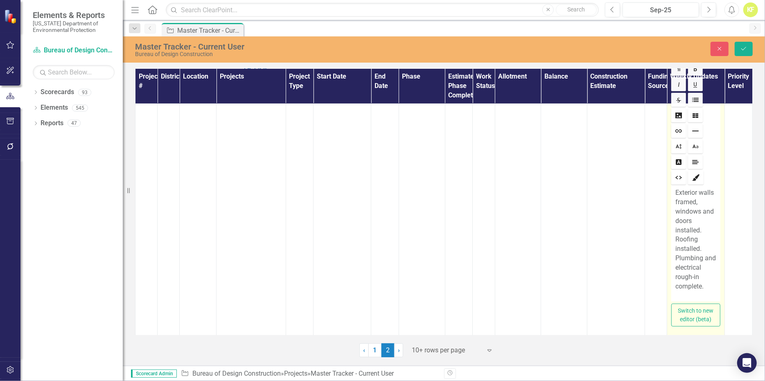
scroll to position [379, 0]
click at [744, 50] on icon "Save" at bounding box center [743, 49] width 7 height 6
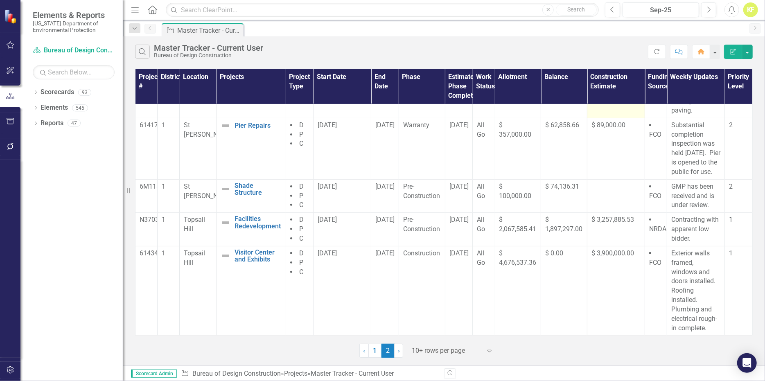
scroll to position [174, 0]
